Goal: Task Accomplishment & Management: Complete application form

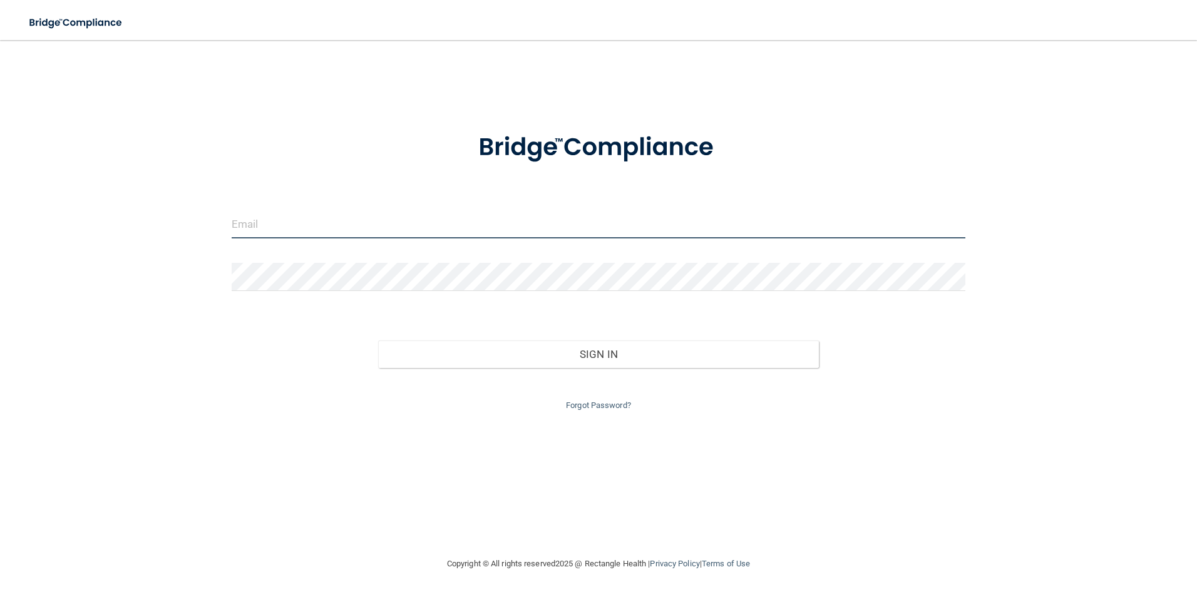
click at [346, 219] on input "email" at bounding box center [599, 224] width 734 height 28
type input "[EMAIL_ADDRESS][DOMAIN_NAME]"
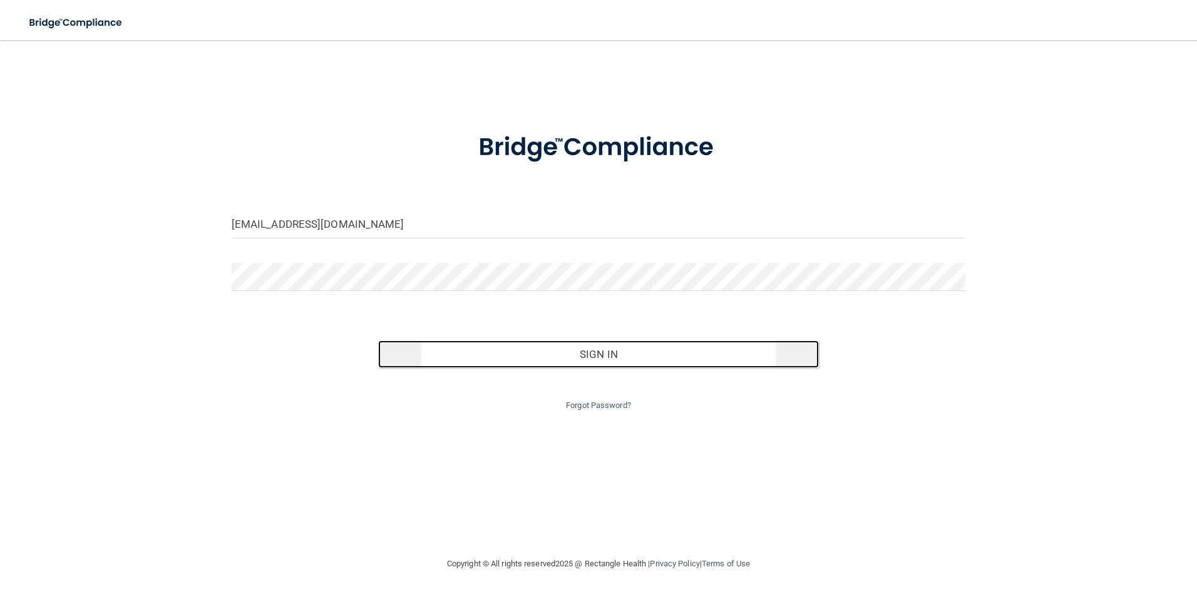
click at [569, 360] on button "Sign In" at bounding box center [598, 354] width 441 height 28
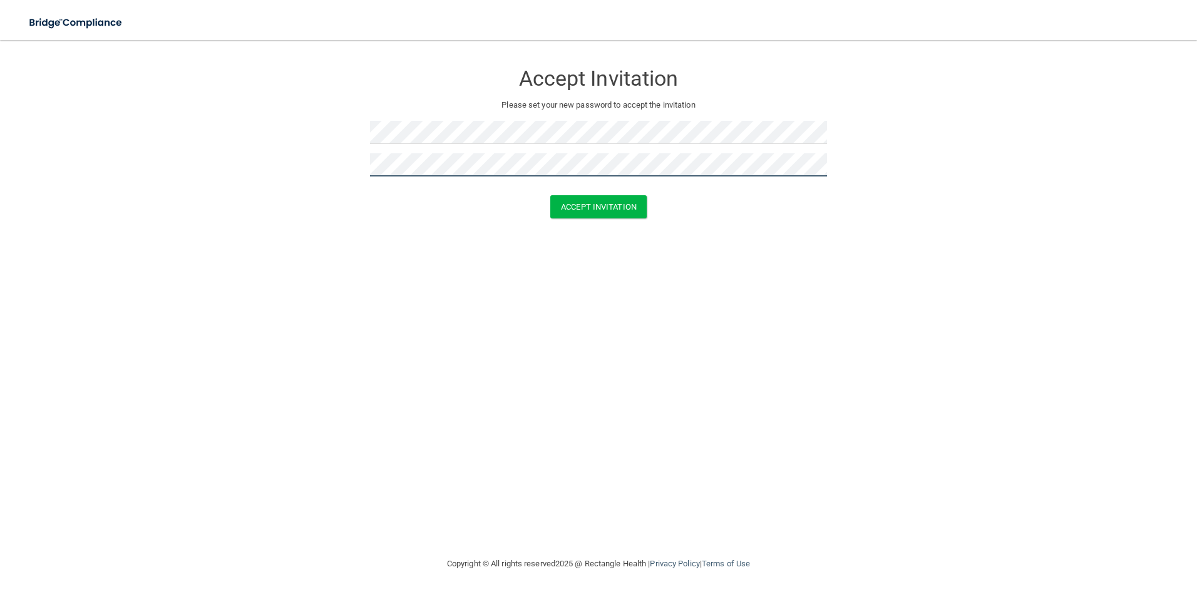
click at [370, 144] on div at bounding box center [370, 144] width 0 height 0
click at [602, 211] on button "Accept Invitation" at bounding box center [598, 206] width 96 height 23
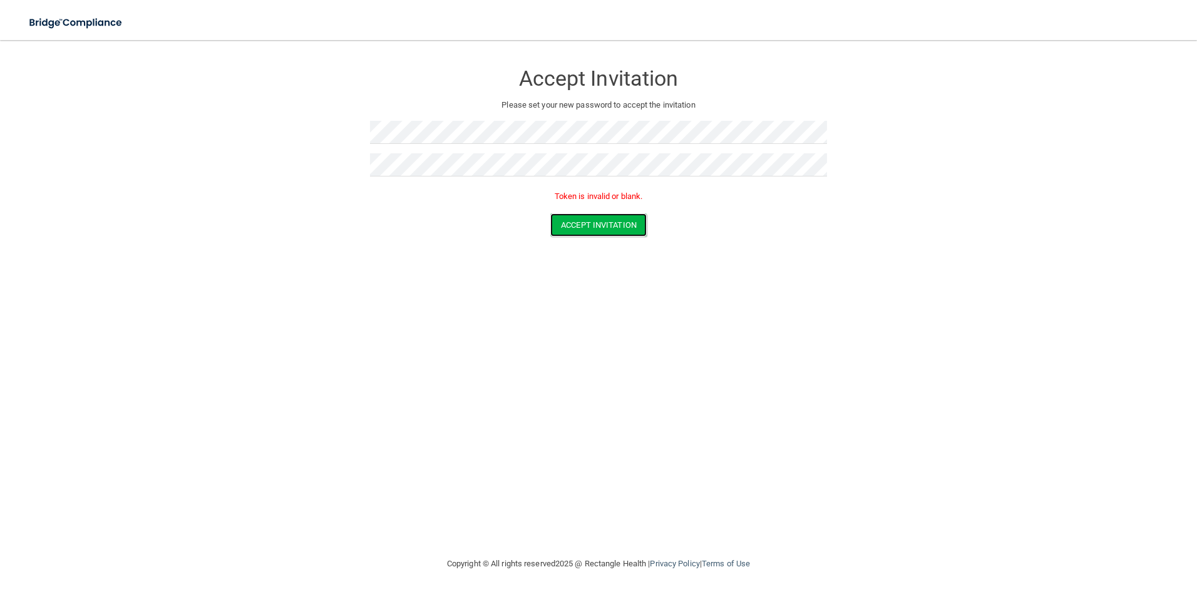
click at [370, 144] on div at bounding box center [370, 144] width 0 height 0
click at [320, 127] on form "Accept Invitation Please set your new password to accept the invitation Token i…" at bounding box center [598, 152] width 1147 height 199
click at [288, 171] on form "Accept Invitation Please set your new password to accept the invitation Token i…" at bounding box center [598, 152] width 1147 height 199
click at [322, 160] on form "Accept Invitation Please set your new password to accept the invitation Token i…" at bounding box center [598, 152] width 1147 height 199
click at [1081, 262] on form "Accept Invitation Please set your new password to accept the invitation Passwor…" at bounding box center [598, 163] width 1147 height 220
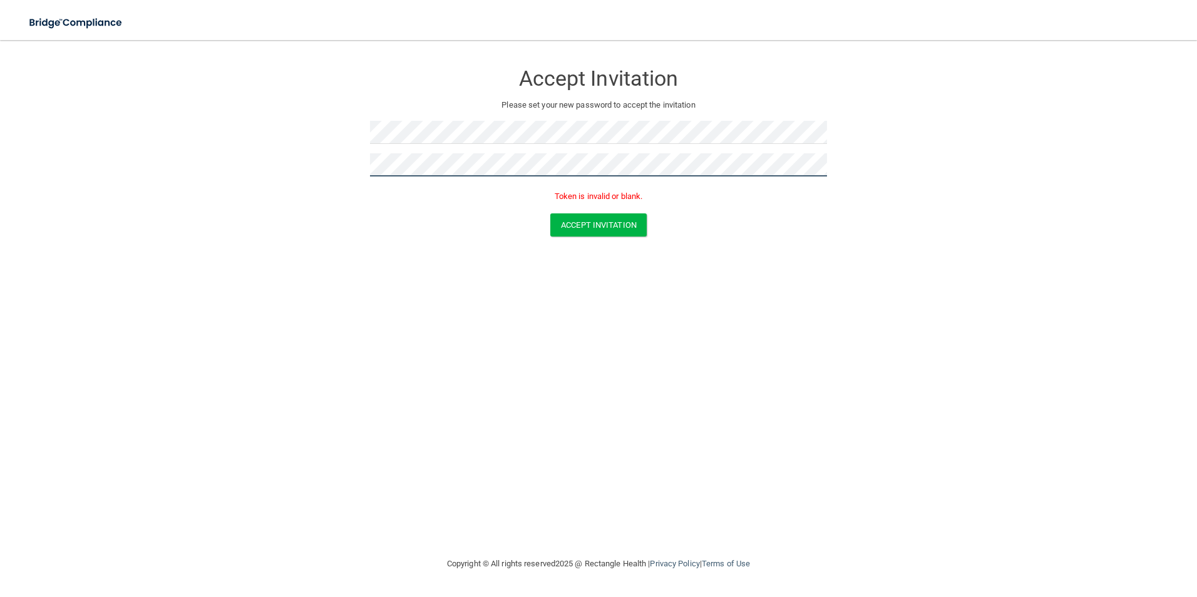
click at [354, 171] on form "Accept Invitation Please set your new password to accept the invitation Token i…" at bounding box center [598, 152] width 1147 height 199
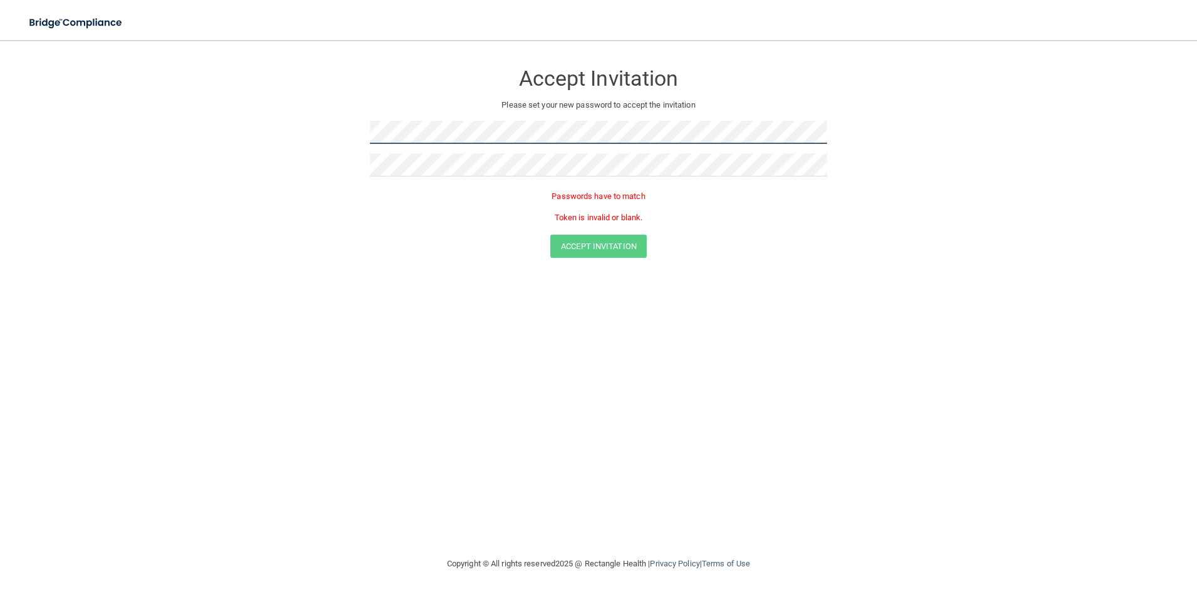
click at [188, 123] on form "Accept Invitation Please set your new password to accept the invitation Passwor…" at bounding box center [598, 163] width 1147 height 220
click at [730, 300] on div "Accept Invitation Please set your new password to accept the invitation Passwor…" at bounding box center [598, 298] width 1147 height 491
